Goal: Information Seeking & Learning: Learn about a topic

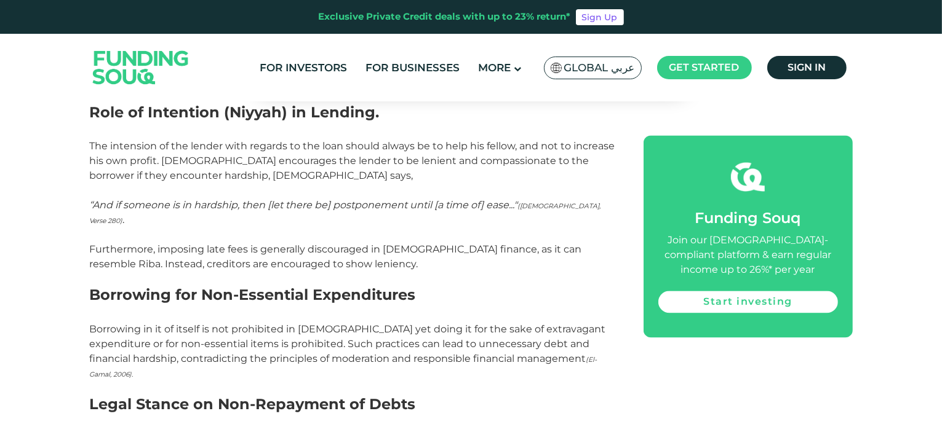
scroll to position [2645, 0]
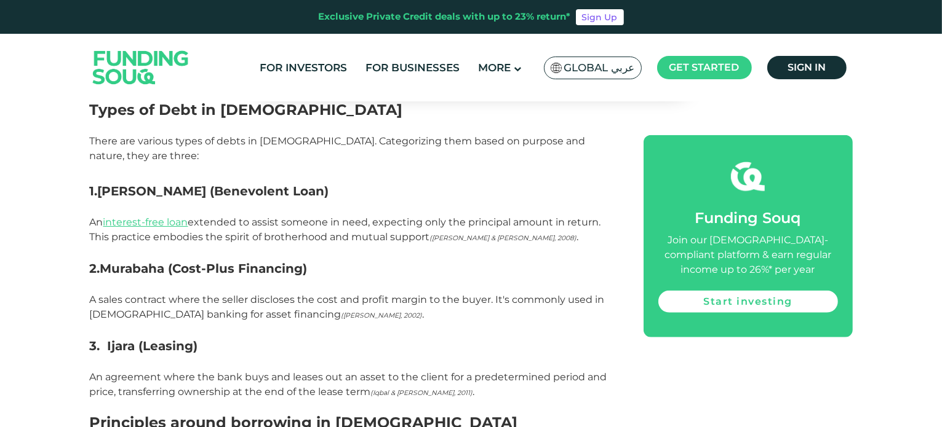
scroll to position [1230, 0]
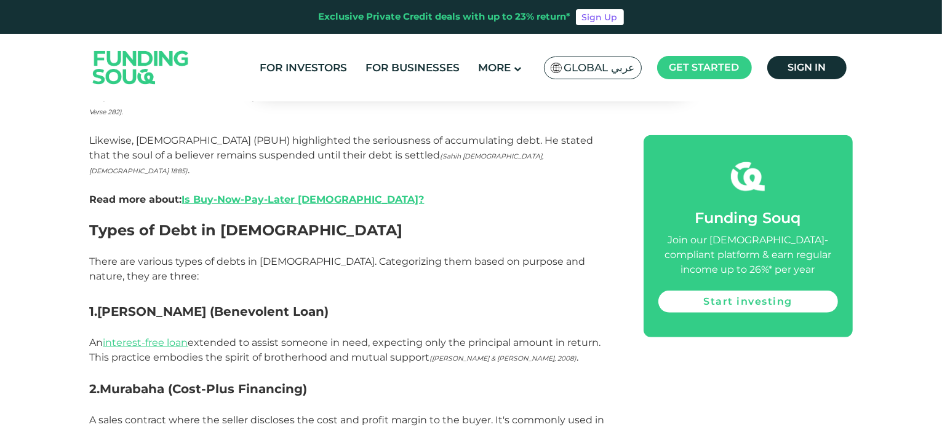
scroll to position [1415, 0]
